Goal: Task Accomplishment & Management: Complete application form

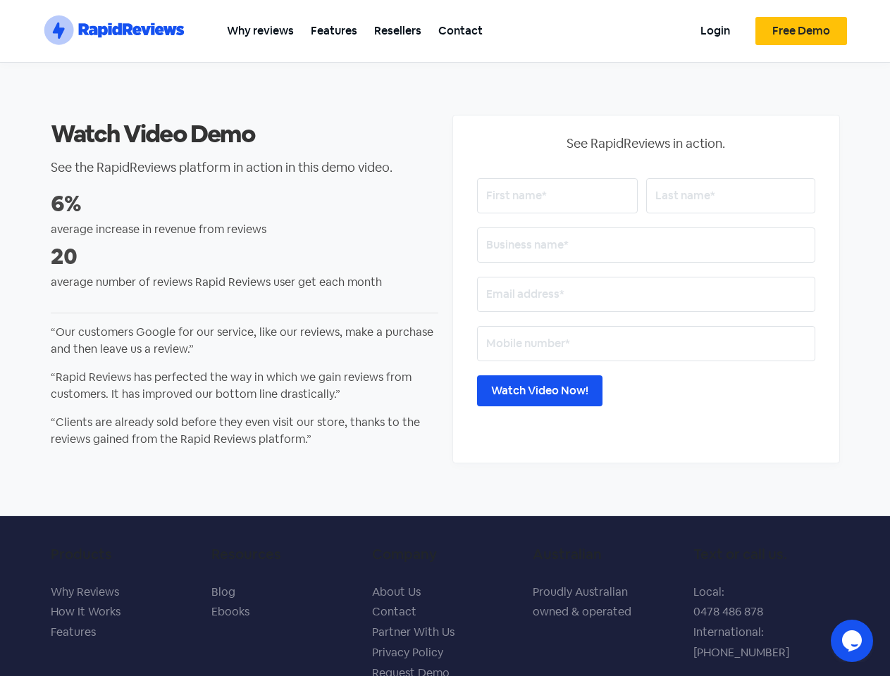
click at [871, 18] on section ".st0{fill:#1652F0;} .st1{fill:none;} .st2{opacity:0.3;fill-rule:evenodd;clip-ru…" at bounding box center [445, 31] width 890 height 63
click at [852, 641] on icon "Chat widget" at bounding box center [852, 640] width 20 height 21
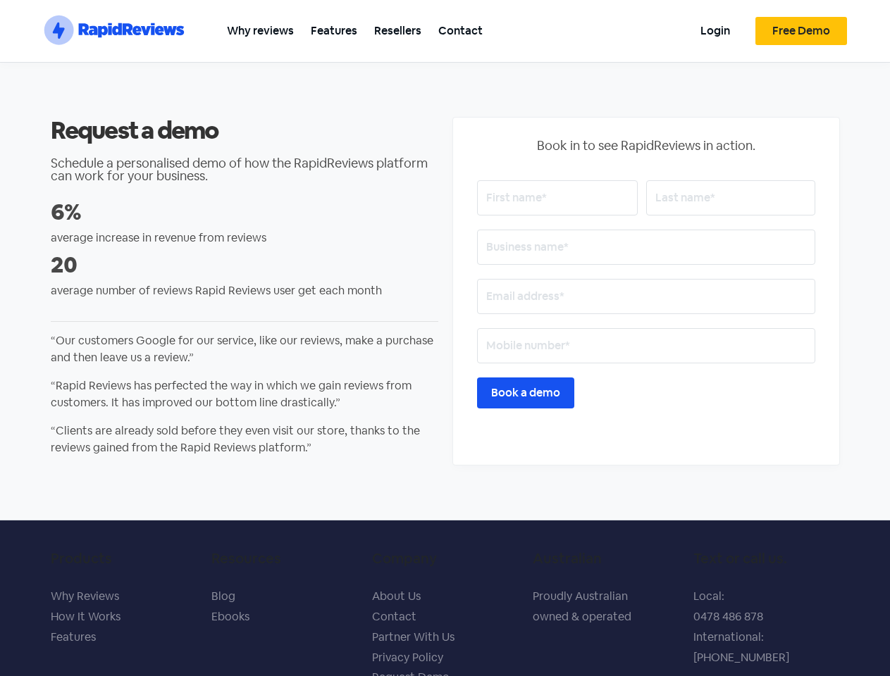
click at [871, 18] on section ".st0{fill:#1652F0;} .st1{fill:none;} .st2{opacity:0.3;fill-rule:evenodd;clip-ru…" at bounding box center [445, 31] width 890 height 63
